Goal: Information Seeking & Learning: Check status

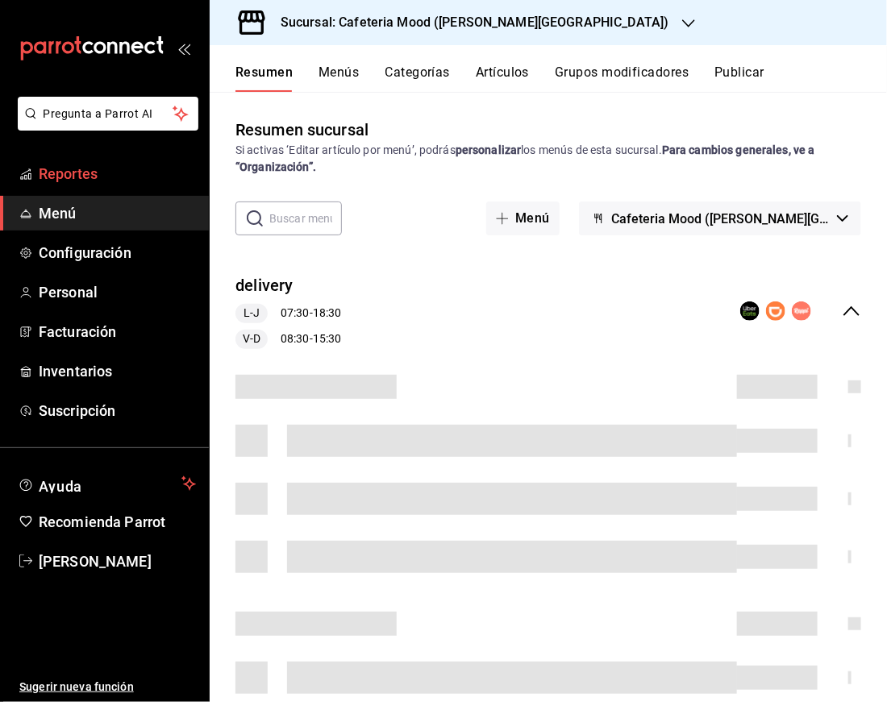
click at [32, 154] on li "Pregunta a Parrot AI" at bounding box center [104, 127] width 196 height 60
click at [58, 177] on span "Reportes" at bounding box center [117, 174] width 157 height 22
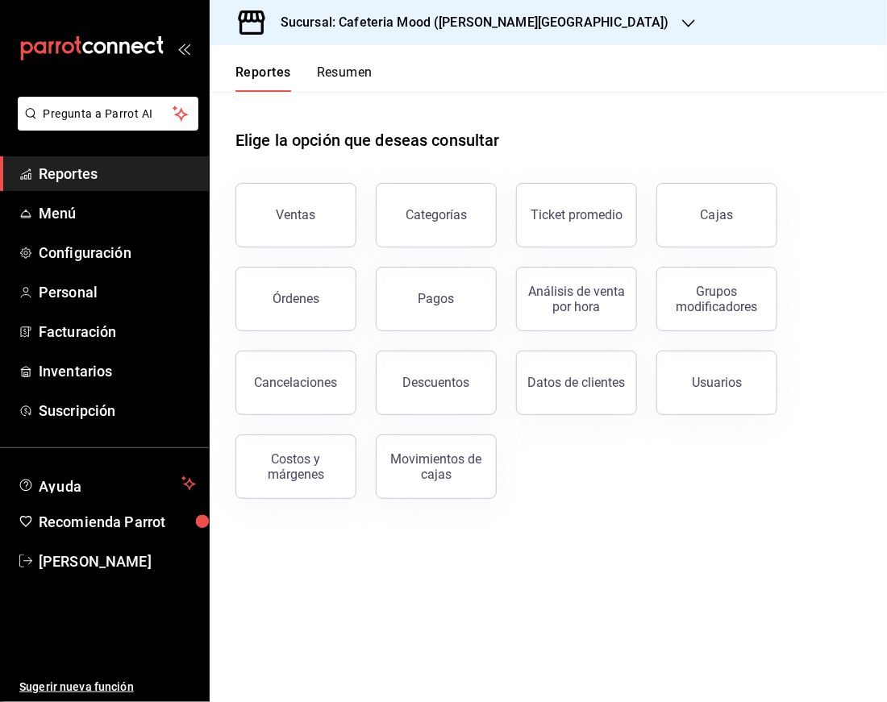
click at [501, 28] on h3 "Sucursal: Cafeteria Mood ([PERSON_NAME][GEOGRAPHIC_DATA])" at bounding box center [469, 22] width 402 height 19
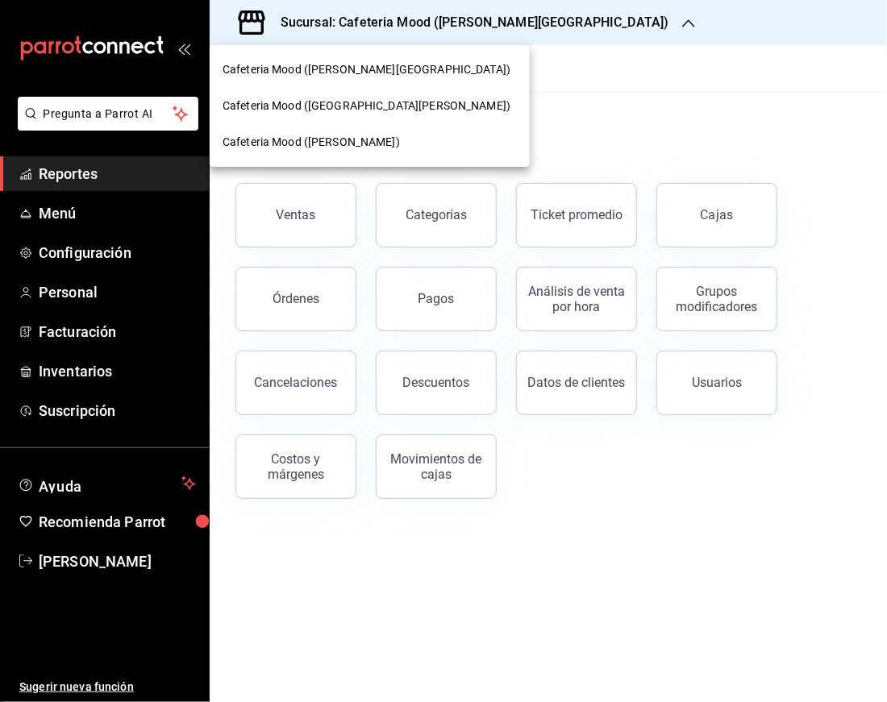
click at [362, 105] on span "Cafeteria Mood ([GEOGRAPHIC_DATA][PERSON_NAME])" at bounding box center [367, 106] width 288 height 17
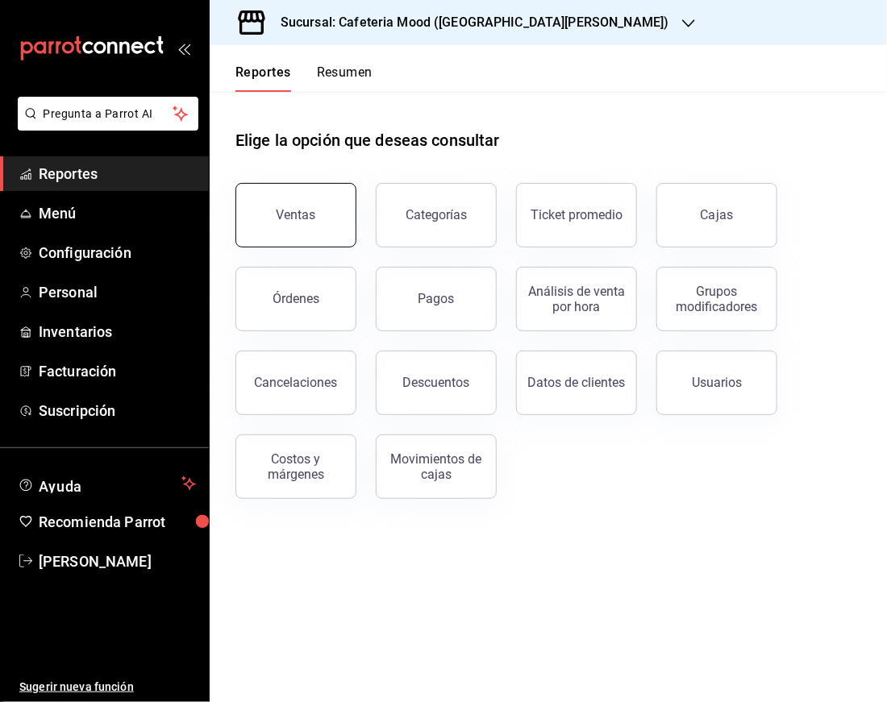
click at [331, 237] on button "Ventas" at bounding box center [295, 215] width 121 height 65
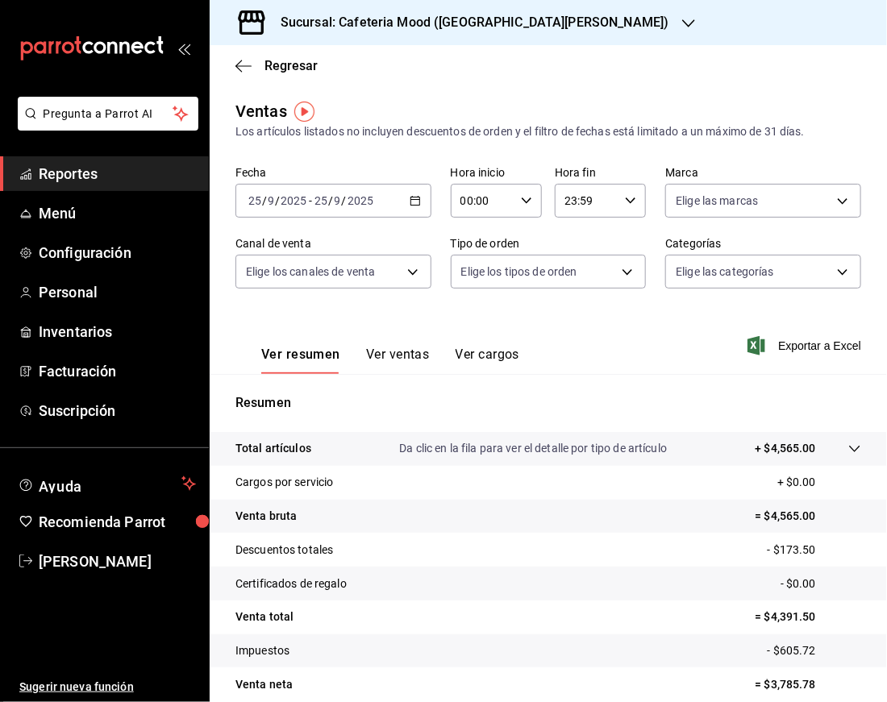
click at [414, 207] on div "[DATE] [DATE] - [DATE] [DATE]" at bounding box center [333, 201] width 196 height 34
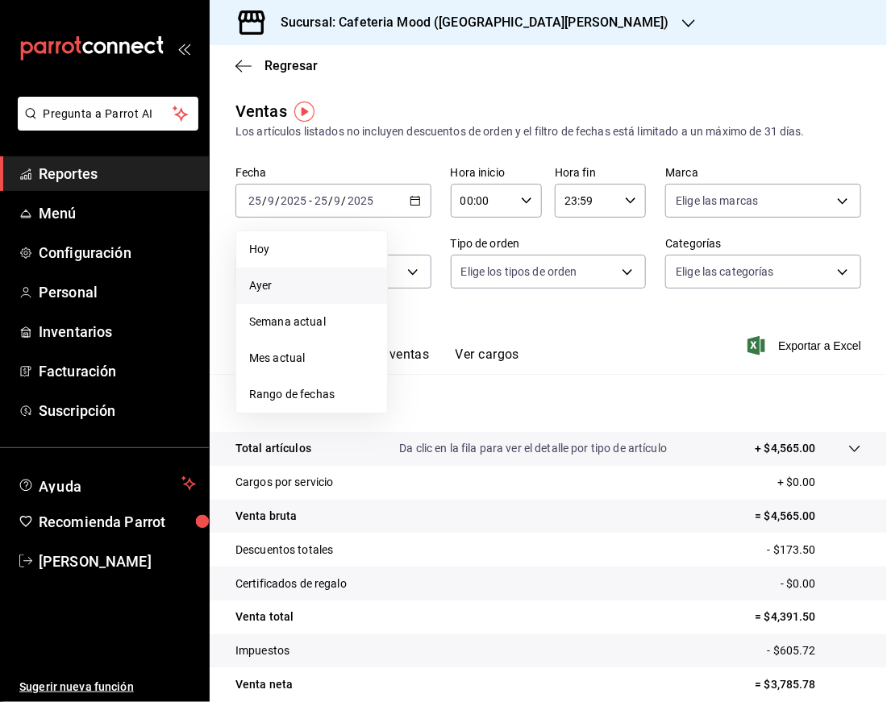
click at [319, 289] on span "Ayer" at bounding box center [311, 285] width 125 height 17
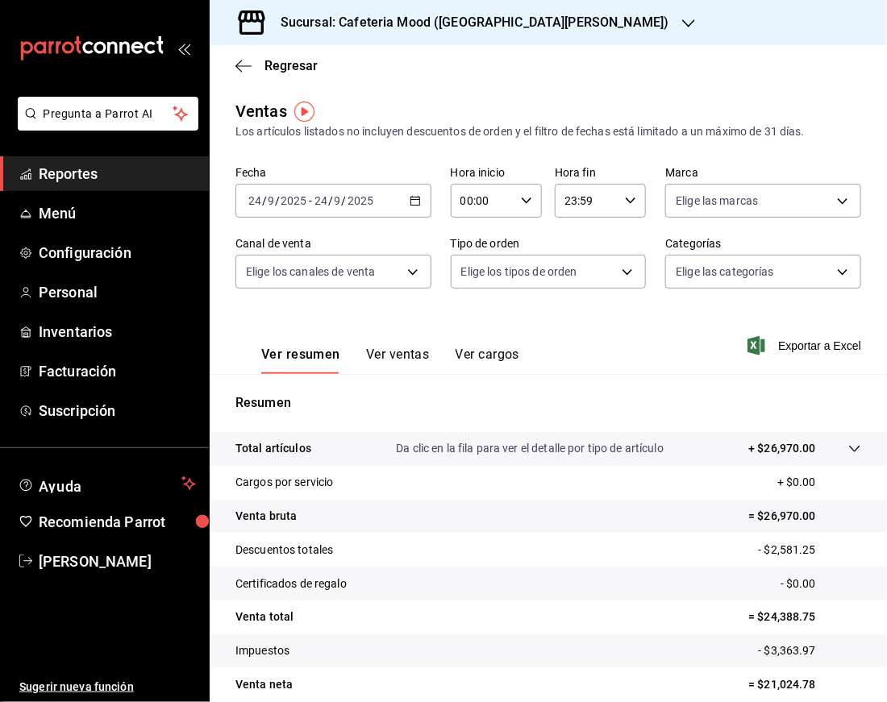
scroll to position [71, 0]
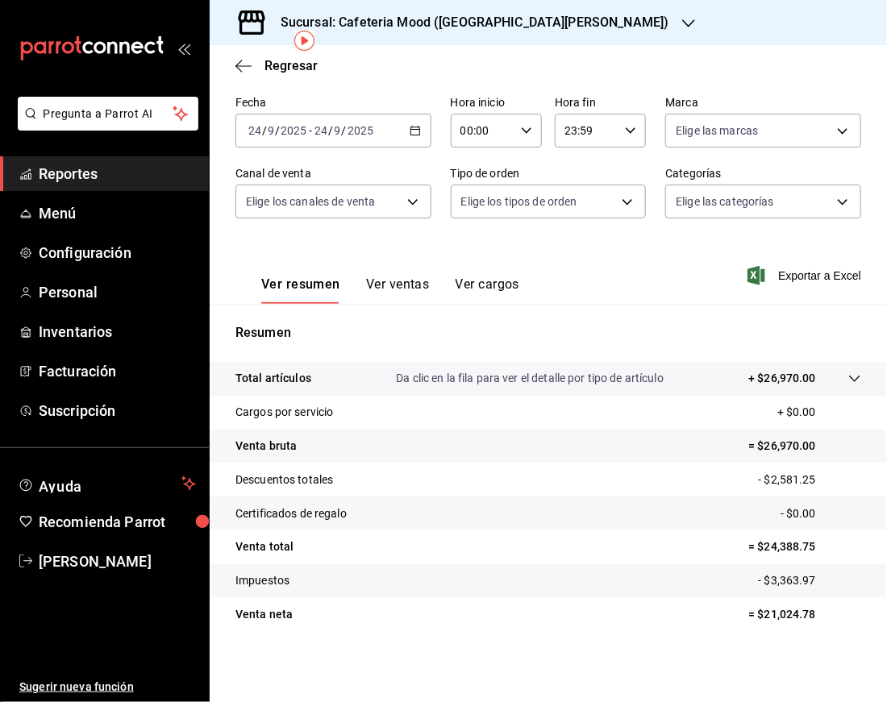
click at [768, 610] on p "= $21,024.78" at bounding box center [804, 614] width 113 height 17
copy p "21,024.78"
click at [523, 14] on h3 "Sucursal: Cafeteria Mood ([GEOGRAPHIC_DATA][PERSON_NAME])" at bounding box center [469, 22] width 402 height 19
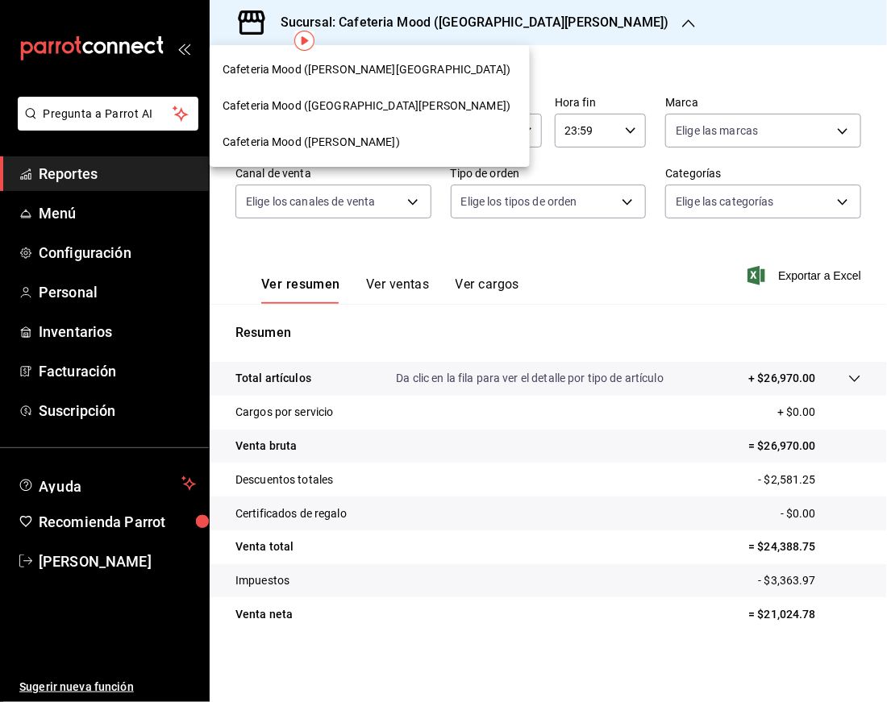
click at [380, 61] on div "Cafeteria Mood ([PERSON_NAME][GEOGRAPHIC_DATA])" at bounding box center [370, 69] width 294 height 17
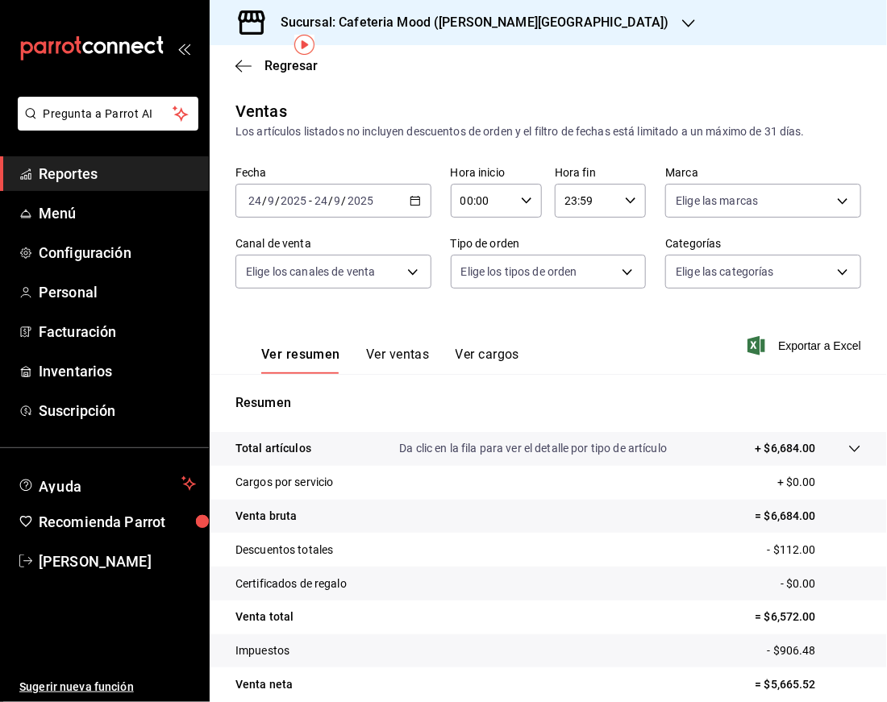
scroll to position [71, 0]
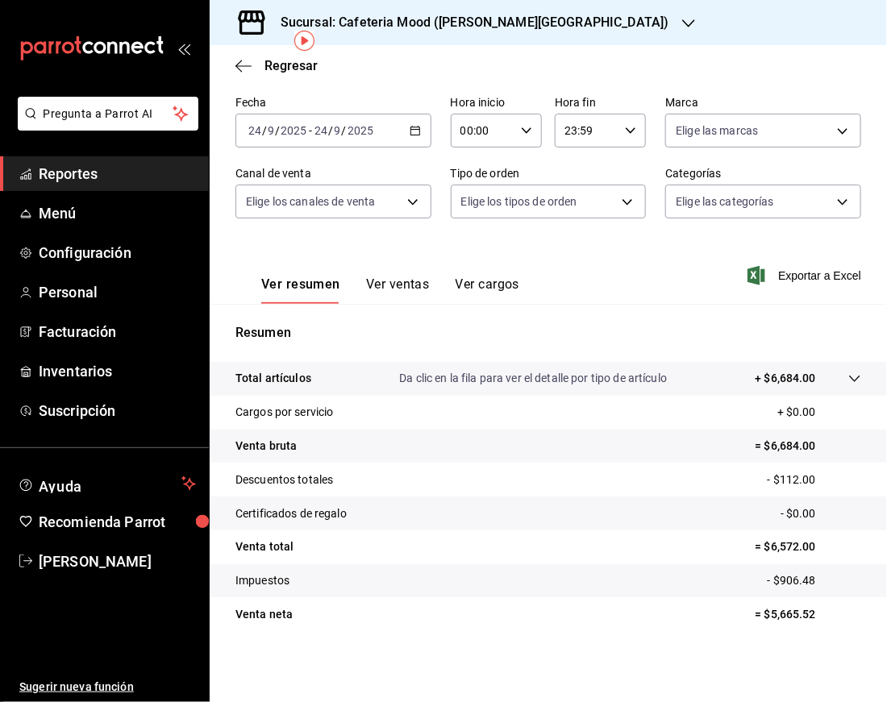
click at [777, 614] on p "= $5,665.52" at bounding box center [809, 614] width 106 height 17
copy p "5,665.52"
click at [352, 25] on h3 "Sucursal: Cafeteria Mood ([PERSON_NAME][GEOGRAPHIC_DATA])" at bounding box center [469, 22] width 402 height 19
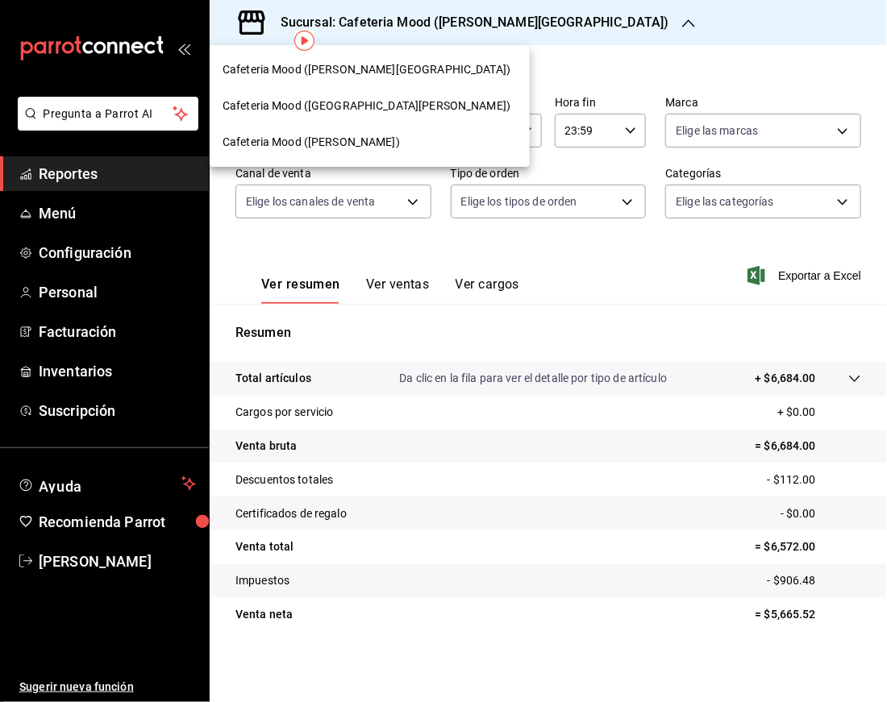
click at [365, 153] on div "Cafeteria Mood ([PERSON_NAME])" at bounding box center [370, 142] width 320 height 36
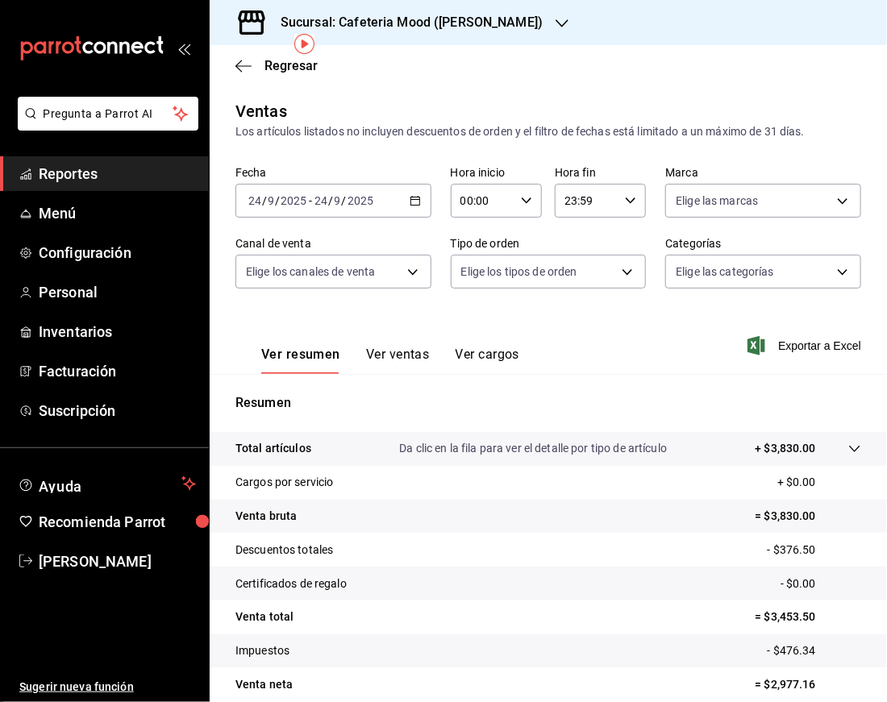
scroll to position [71, 0]
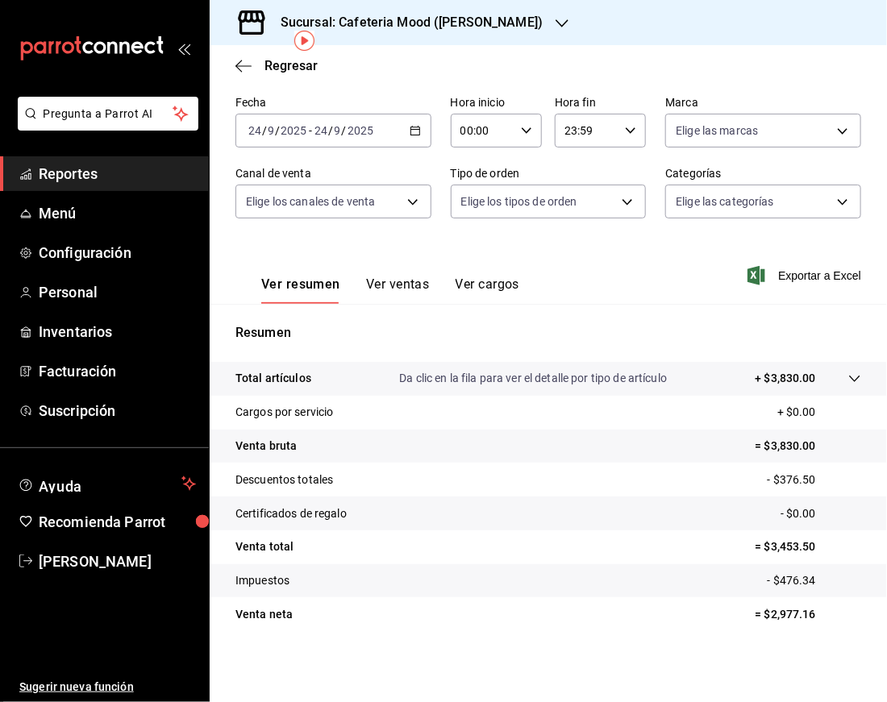
click at [793, 618] on p "= $2,977.16" at bounding box center [809, 614] width 106 height 17
click at [772, 617] on p "= $2,977.16" at bounding box center [809, 614] width 106 height 17
copy p "2,977.16"
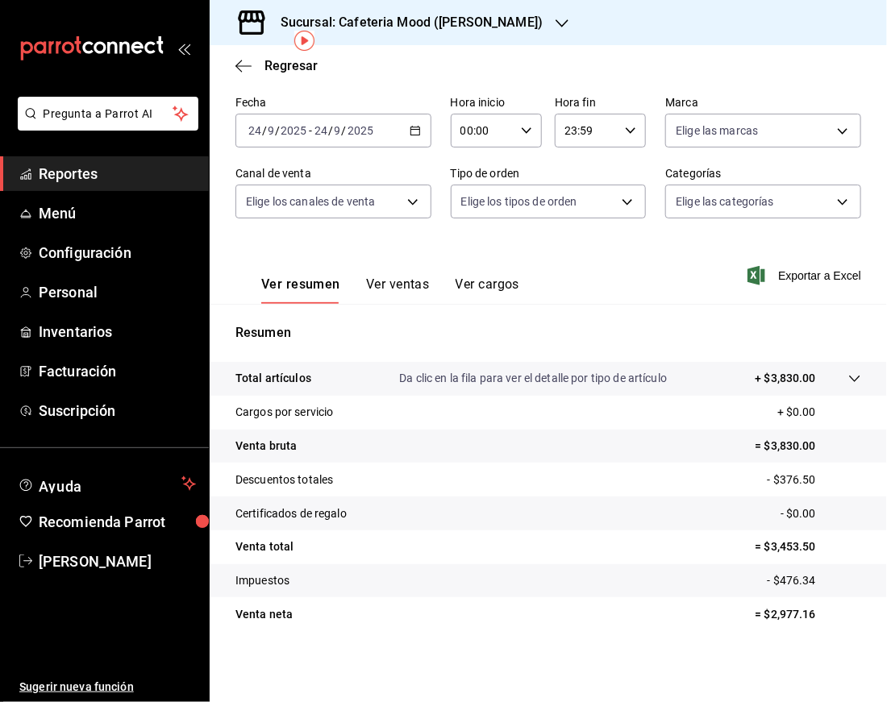
click at [415, 141] on div "[DATE] [DATE] - [DATE] [DATE]" at bounding box center [333, 131] width 196 height 34
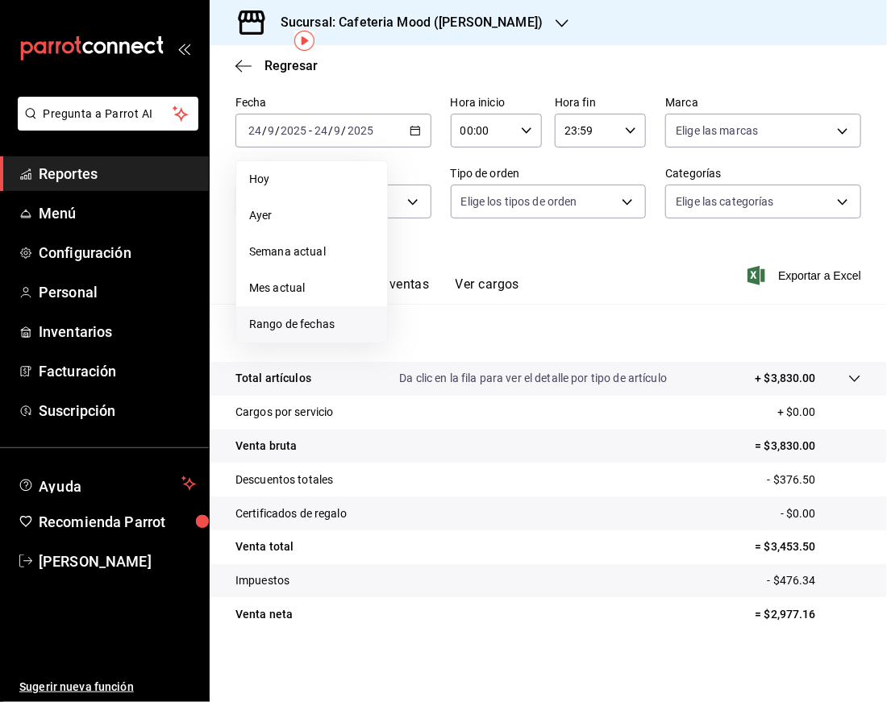
click at [341, 319] on span "Rango de fechas" at bounding box center [311, 324] width 125 height 17
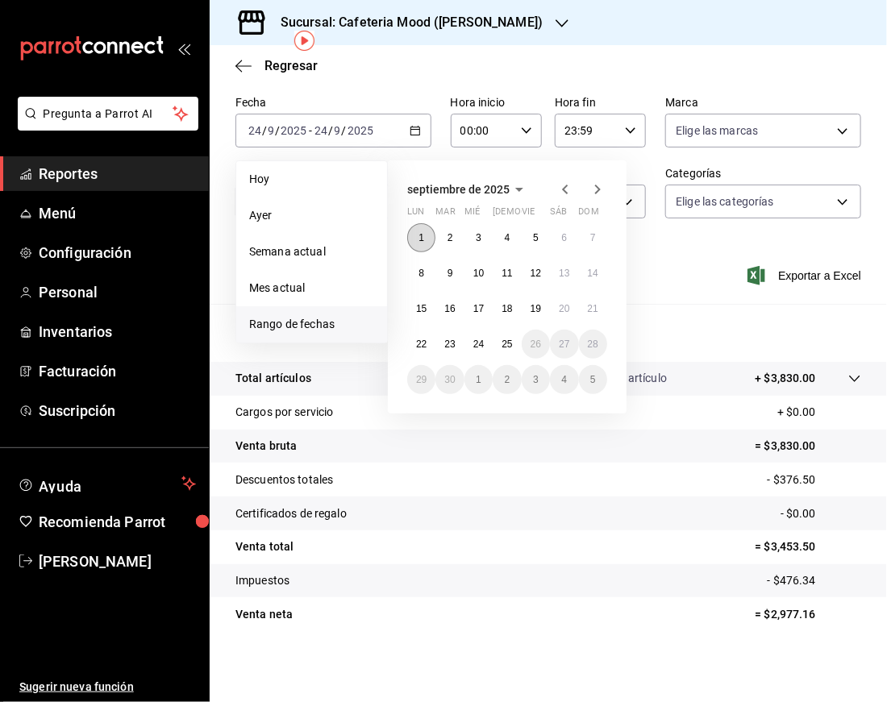
click at [414, 241] on button "1" at bounding box center [421, 237] width 28 height 29
click at [479, 344] on abbr "24" at bounding box center [478, 344] width 10 height 11
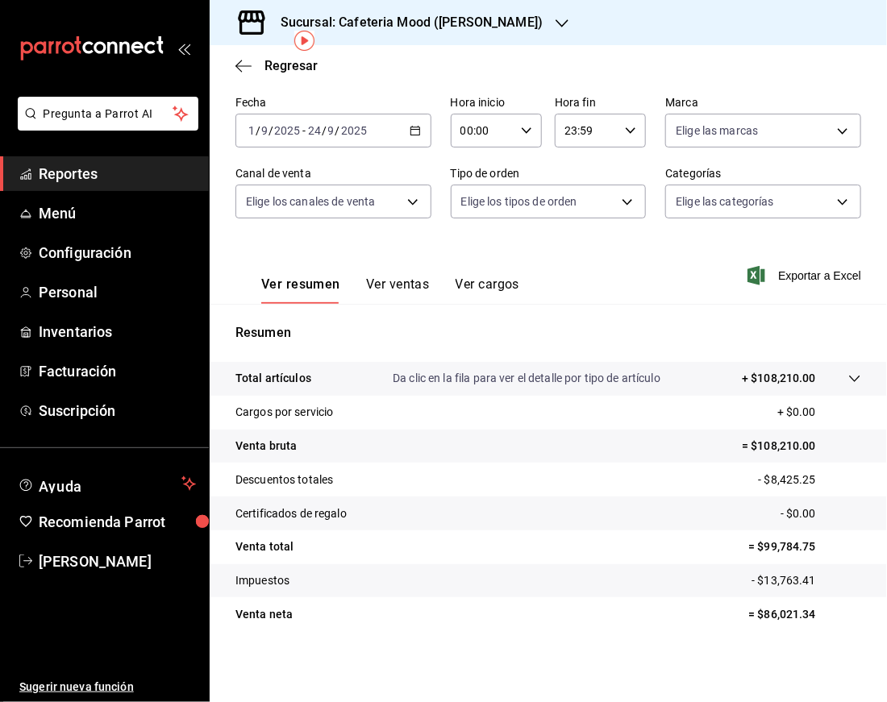
click at [476, 20] on div "Sucursal: Cafeteria Mood ([PERSON_NAME])" at bounding box center [399, 22] width 352 height 45
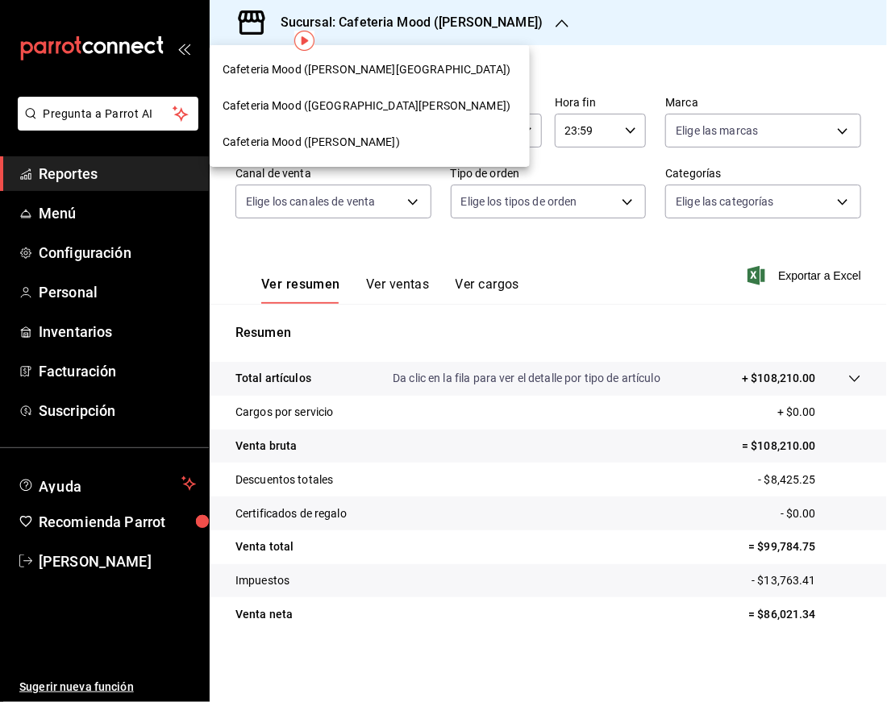
click at [398, 55] on div "Cafeteria Mood ([PERSON_NAME][GEOGRAPHIC_DATA])" at bounding box center [370, 70] width 320 height 36
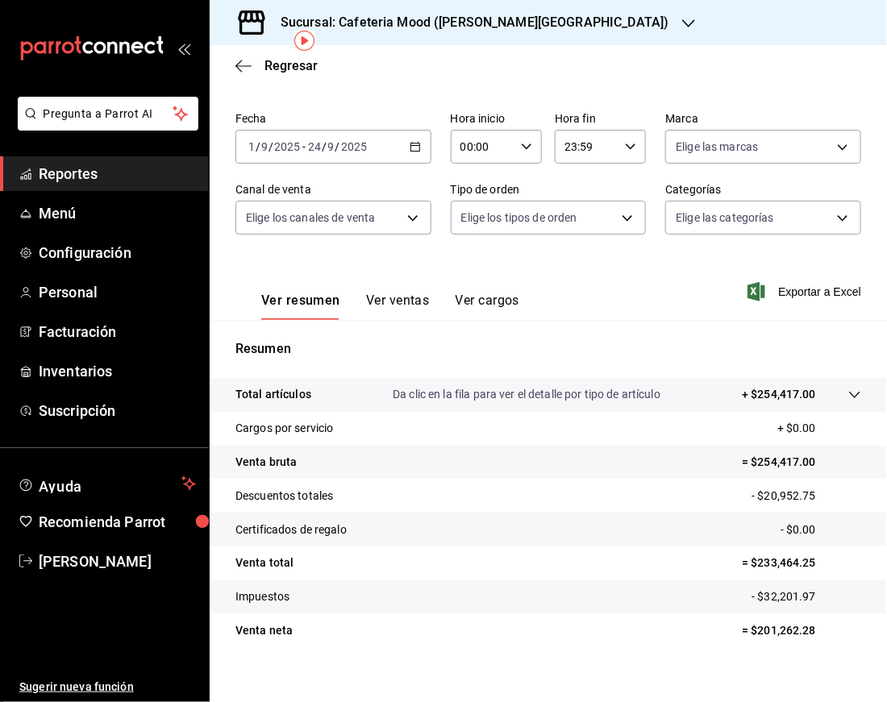
scroll to position [71, 0]
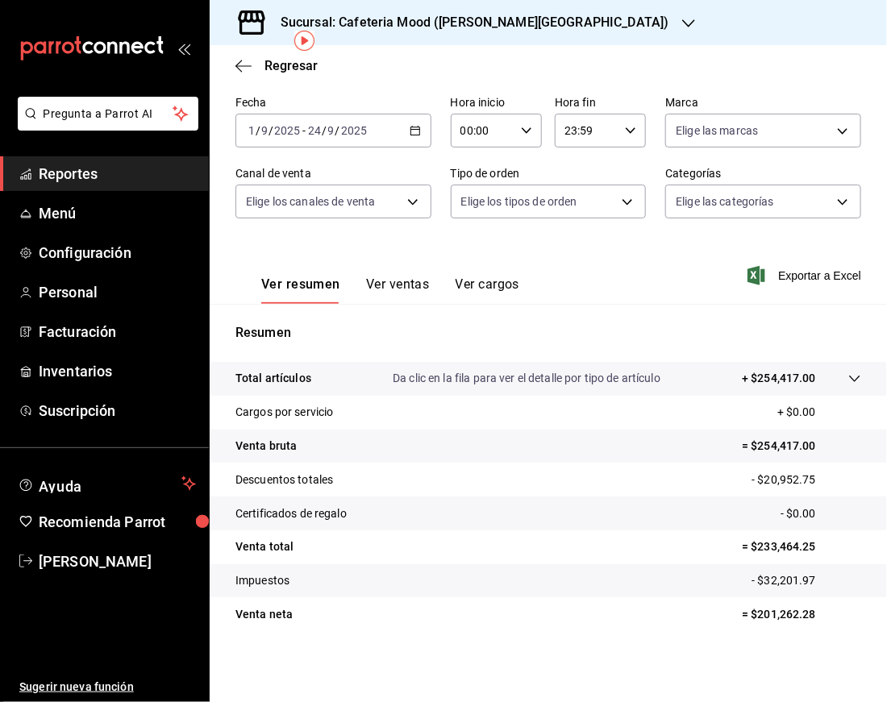
click at [448, 35] on div "Sucursal: Cafeteria Mood ([PERSON_NAME][GEOGRAPHIC_DATA])" at bounding box center [462, 22] width 479 height 45
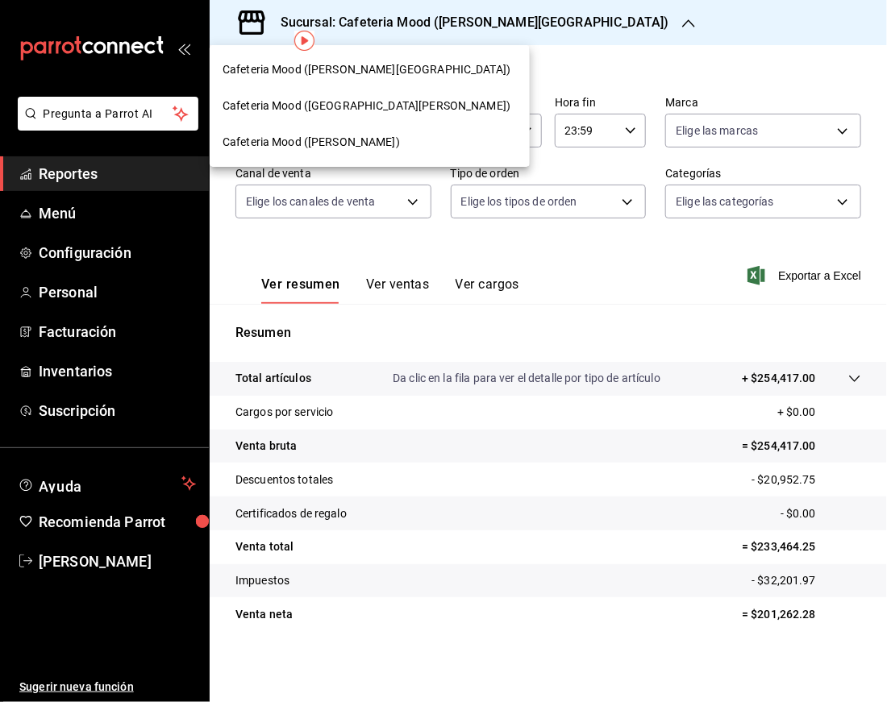
click at [391, 109] on span "Cafeteria Mood ([GEOGRAPHIC_DATA][PERSON_NAME])" at bounding box center [367, 106] width 288 height 17
